Goal: Find specific page/section: Find specific page/section

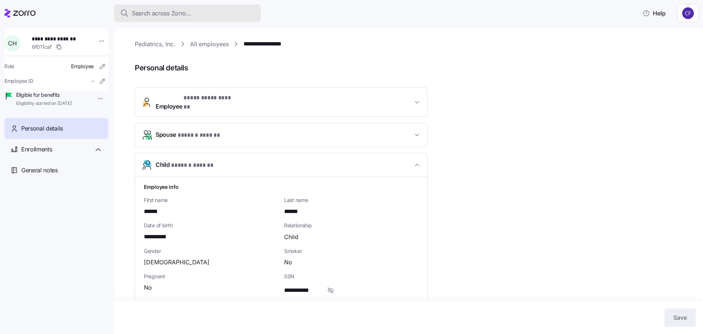
click at [135, 13] on span "Search across Zorro..." at bounding box center [161, 13] width 59 height 9
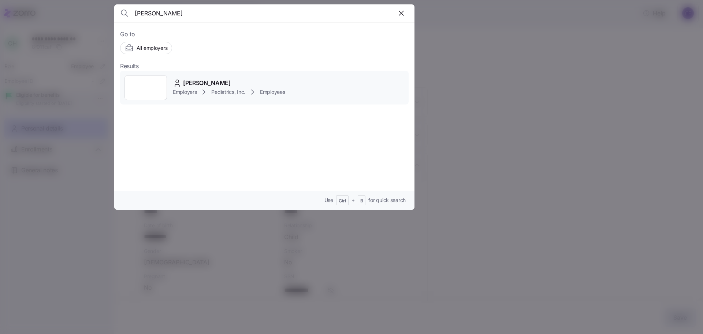
type input "[PERSON_NAME]"
click at [187, 92] on span "Employers" at bounding box center [185, 91] width 24 height 7
